Goal: Information Seeking & Learning: Find specific fact

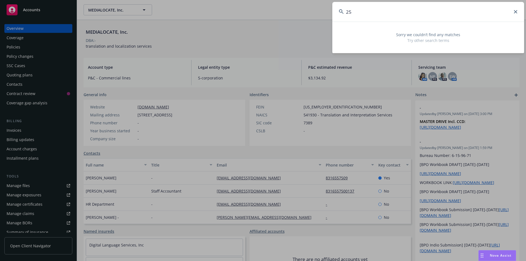
type input "2"
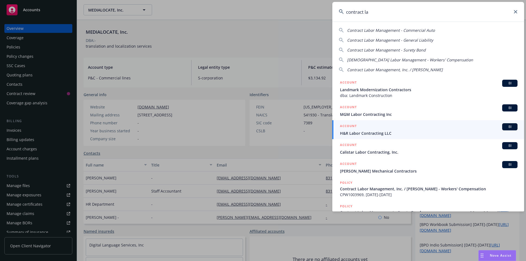
click at [382, 30] on span "Contract Labor Management - Commercial Auto" at bounding box center [391, 30] width 88 height 5
type input "Contract Labor Management - Commercial Auto"
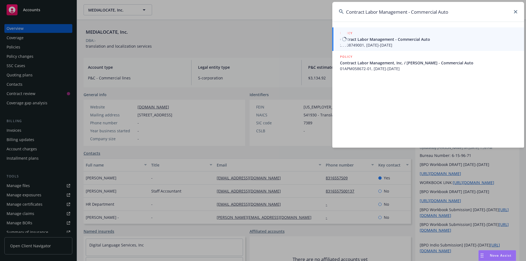
click at [397, 39] on span "Contract Labor Management - Commercial Auto" at bounding box center [428, 39] width 177 height 6
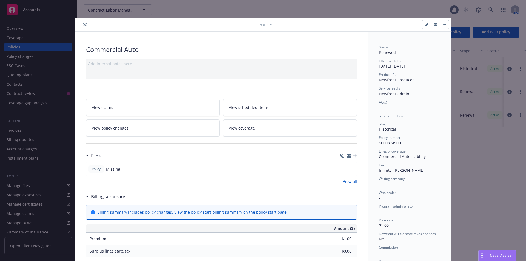
click at [85, 22] on button "close" at bounding box center [85, 24] width 7 height 7
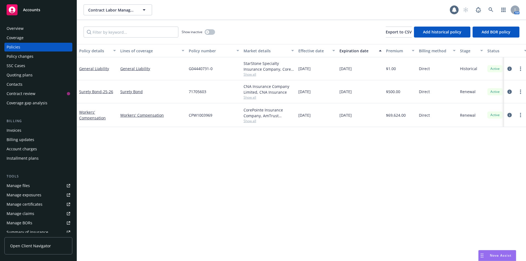
click at [27, 25] on div "Overview" at bounding box center [39, 28] width 64 height 9
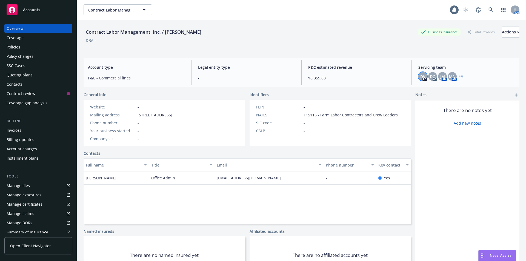
click at [420, 77] on span "DV" at bounding box center [422, 77] width 5 height 6
click at [430, 76] on span "DG" at bounding box center [432, 77] width 5 height 6
click at [438, 75] on div "JM" at bounding box center [442, 76] width 9 height 9
click at [449, 76] on span "MN" at bounding box center [452, 77] width 7 height 6
click at [459, 75] on link "+ 4" at bounding box center [461, 76] width 4 height 3
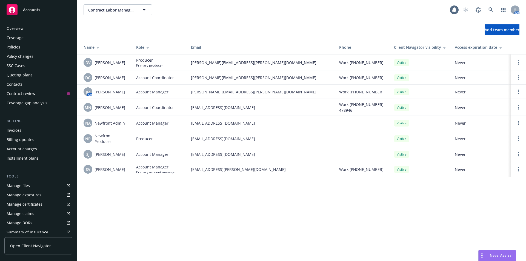
click at [23, 39] on div "Coverage" at bounding box center [15, 37] width 17 height 9
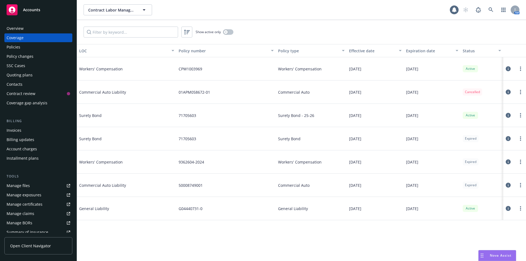
click at [23, 45] on div "Policies" at bounding box center [39, 47] width 64 height 9
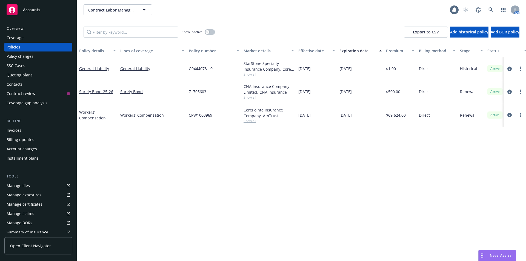
click at [86, 115] on div "Workers' Compensation" at bounding box center [97, 114] width 37 height 11
click at [86, 111] on link "Workers' Compensation" at bounding box center [92, 115] width 27 height 11
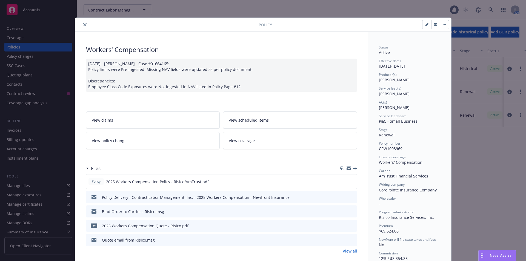
click at [84, 23] on icon "close" at bounding box center [84, 24] width 3 height 3
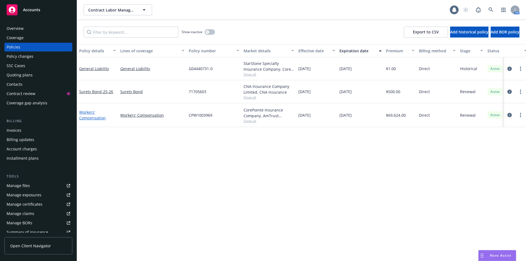
click at [89, 118] on link "Workers' Compensation" at bounding box center [92, 115] width 27 height 11
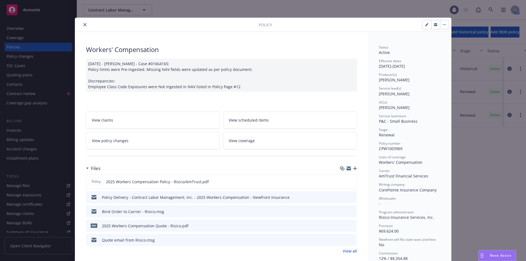
click at [83, 25] on icon "close" at bounding box center [84, 24] width 3 height 3
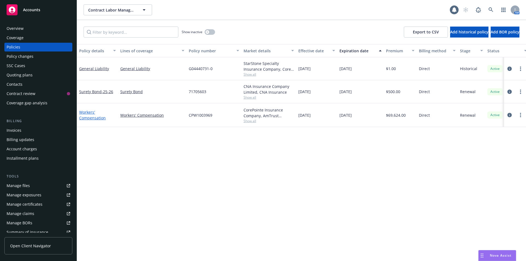
click at [94, 119] on link "Workers' Compensation" at bounding box center [92, 115] width 27 height 11
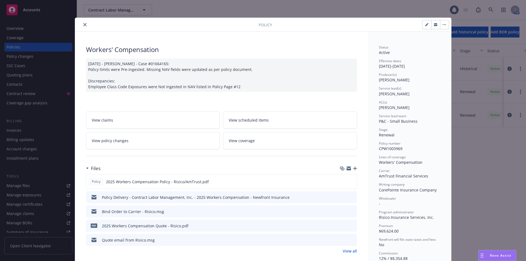
scroll to position [16, 0]
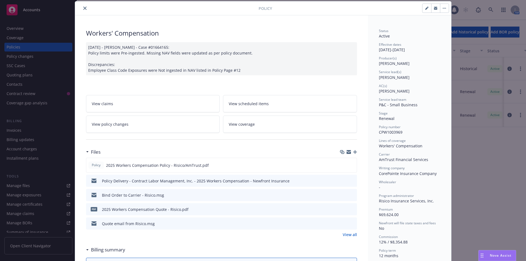
click at [83, 9] on icon "close" at bounding box center [84, 8] width 3 height 3
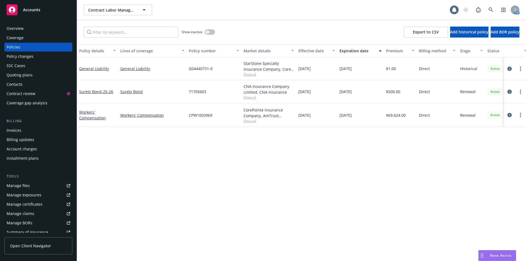
click at [16, 28] on div "Overview" at bounding box center [15, 28] width 17 height 9
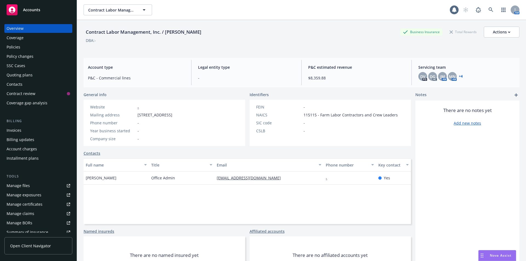
click at [28, 48] on div "Policies" at bounding box center [39, 47] width 64 height 9
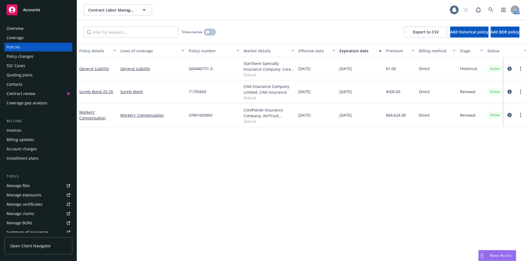
click at [209, 33] on button "button" at bounding box center [210, 31] width 10 height 5
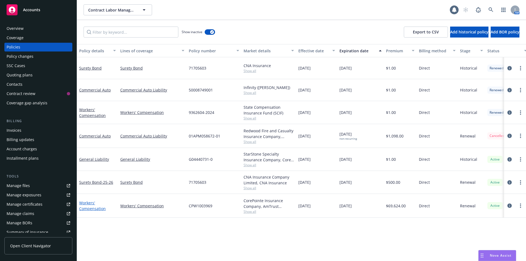
click at [92, 209] on link "Workers' Compensation" at bounding box center [92, 205] width 27 height 11
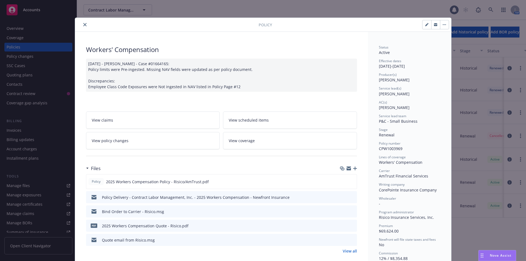
scroll to position [16, 0]
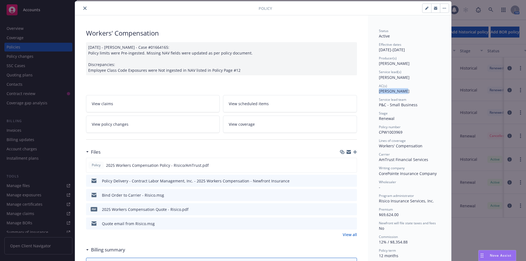
drag, startPoint x: 376, startPoint y: 92, endPoint x: 406, endPoint y: 92, distance: 29.6
click at [406, 92] on div "AC(s) [PERSON_NAME]" at bounding box center [409, 89] width 61 height 10
copy span "[PERSON_NAME]"
drag, startPoint x: 372, startPoint y: 79, endPoint x: 413, endPoint y: 79, distance: 41.1
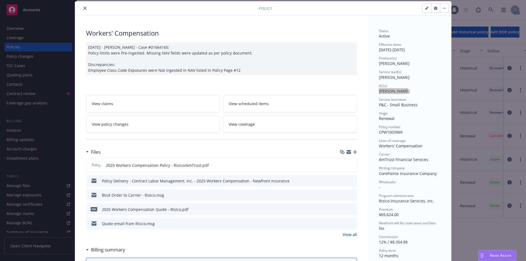
copy span "[PERSON_NAME]"
click at [82, 7] on button "close" at bounding box center [85, 8] width 7 height 7
